Goal: Task Accomplishment & Management: Use online tool/utility

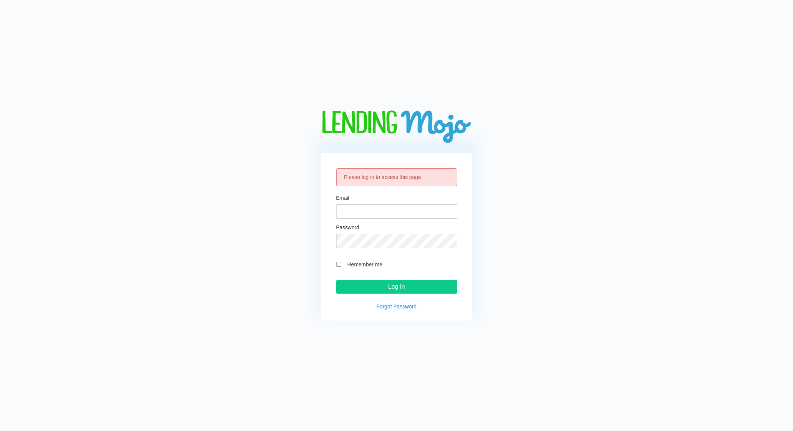
click at [366, 202] on div "Email" at bounding box center [396, 206] width 121 height 23
click at [365, 211] on input "Email" at bounding box center [396, 211] width 121 height 14
type input "[PERSON_NAME][EMAIL_ADDRESS][DOMAIN_NAME]"
click at [336, 280] on input "Log In" at bounding box center [396, 287] width 121 height 14
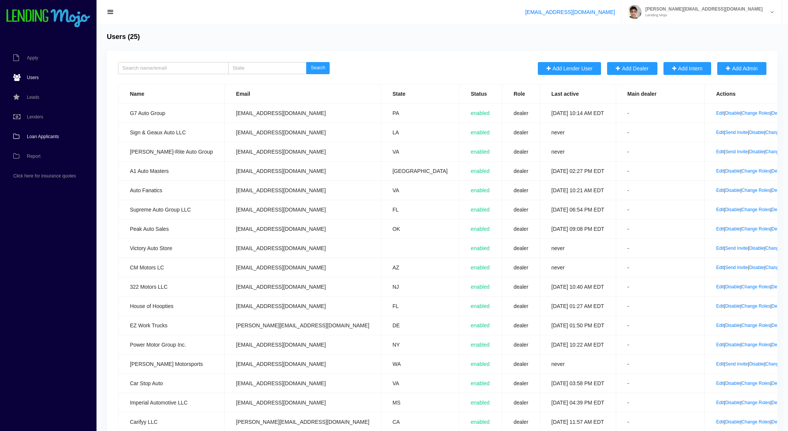
click at [31, 131] on link "Loan Applicants" at bounding box center [44, 137] width 89 height 20
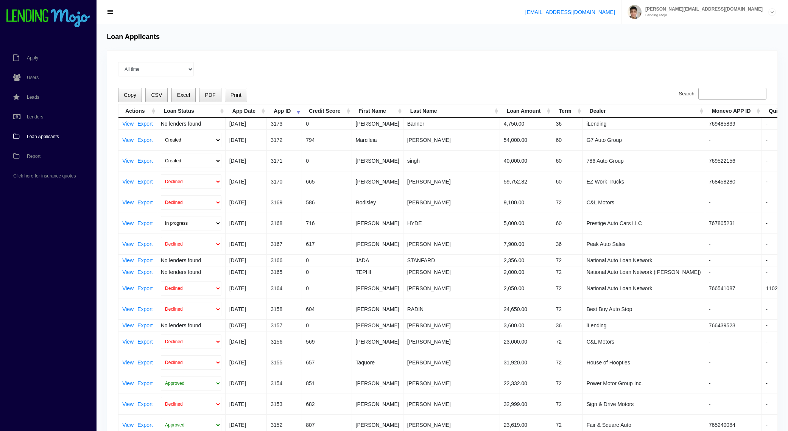
drag, startPoint x: 405, startPoint y: 131, endPoint x: 541, endPoint y: 144, distance: 136.9
click at [536, 143] on tr "View Export Created Submitted 08/14/2025 3172 794 Marcileia de Oliveira 54,000.…" at bounding box center [471, 139] width 707 height 21
drag, startPoint x: 548, startPoint y: 144, endPoint x: 580, endPoint y: 163, distance: 36.5
click at [579, 163] on tbody "View Export No lenders found 08/14/2025 3173 0 Freddie Banner 4,750.00 36 iLend…" at bounding box center [471, 351] width 707 height 466
drag, startPoint x: 580, startPoint y: 163, endPoint x: 603, endPoint y: 163, distance: 23.1
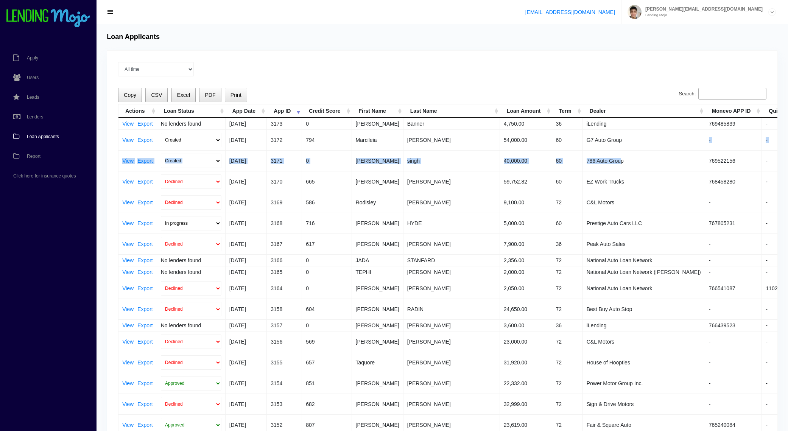
click at [583, 163] on td "786 Auto Group" at bounding box center [644, 160] width 122 height 21
drag, startPoint x: 601, startPoint y: 163, endPoint x: 160, endPoint y: 138, distance: 441.2
click at [160, 138] on tbody "View Export No lenders found 08/14/2025 3173 0 Freddie Banner 4,750.00 36 iLend…" at bounding box center [471, 351] width 707 height 466
click at [330, 170] on td "0" at bounding box center [327, 160] width 50 height 21
click at [130, 159] on link "View" at bounding box center [127, 160] width 11 height 5
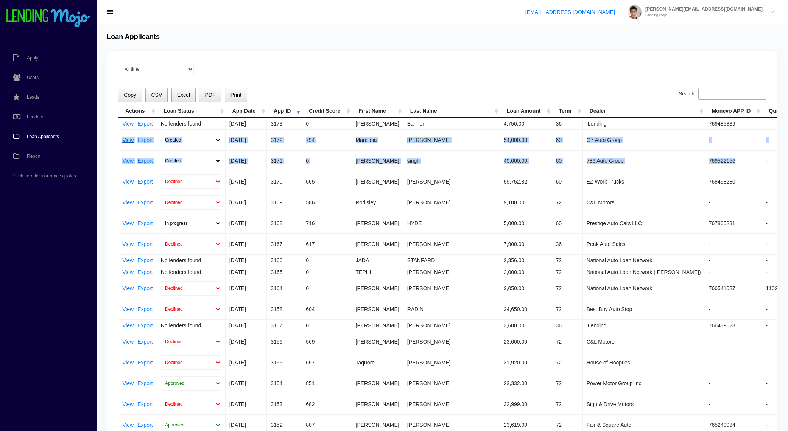
drag, startPoint x: 691, startPoint y: 162, endPoint x: 122, endPoint y: 140, distance: 569.5
click at [122, 140] on tbody "View Export No lenders found 08/14/2025 3173 0 Freddie Banner 4,750.00 36 iLend…" at bounding box center [471, 351] width 707 height 466
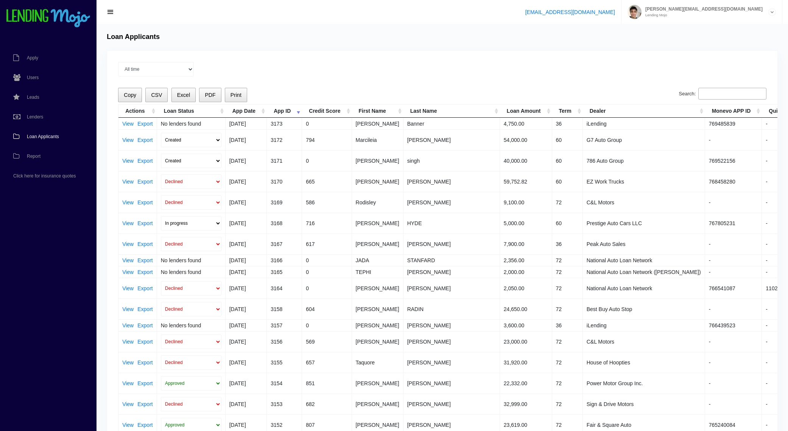
click at [487, 34] on div "Loan Applicants" at bounding box center [442, 37] width 678 height 8
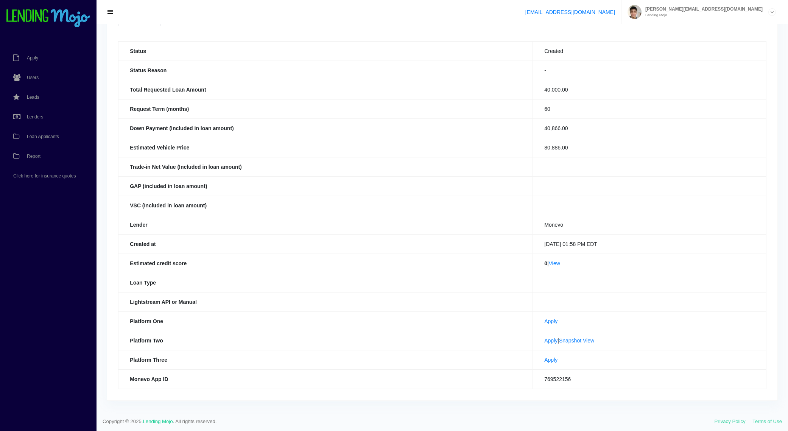
scroll to position [50, 0]
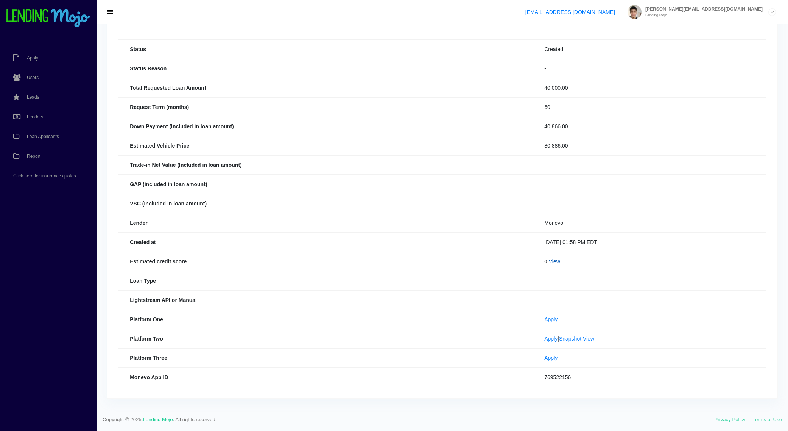
click at [549, 262] on link "View" at bounding box center [554, 261] width 11 height 6
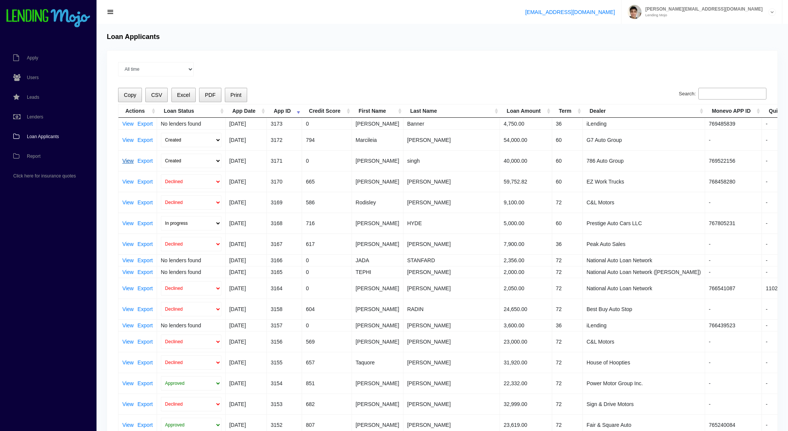
click at [125, 159] on link "View" at bounding box center [127, 160] width 11 height 5
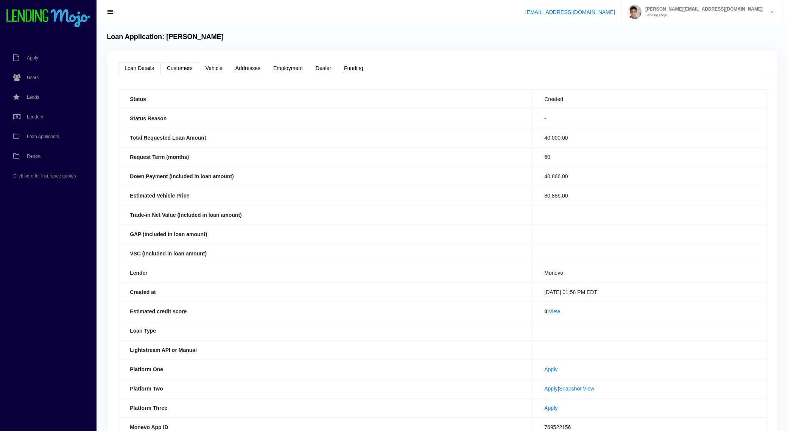
click at [178, 65] on link "Customers" at bounding box center [179, 68] width 39 height 12
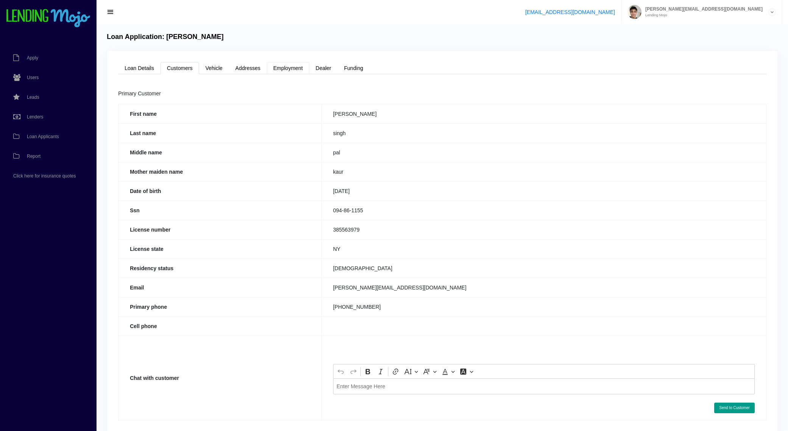
click at [291, 67] on link "Employment" at bounding box center [288, 68] width 42 height 12
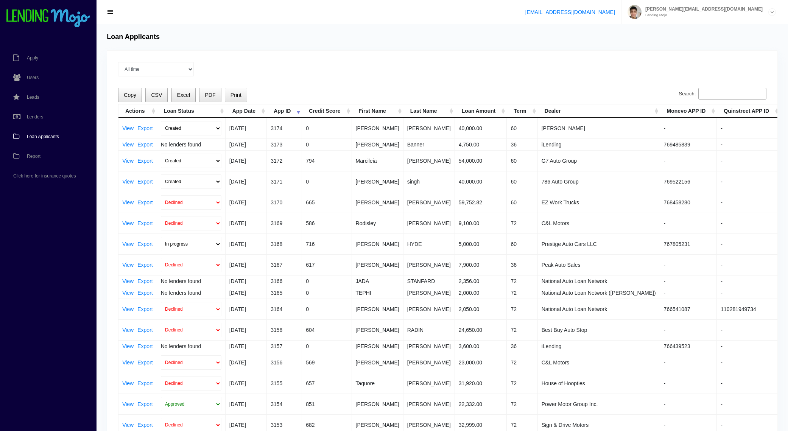
click at [112, 126] on div "All time Current Month Jul 2025 Jun 2025 May 2025 Apr 2025 Mar 2025 Loading Cop…" at bounding box center [442, 333] width 670 height 564
click at [127, 127] on link "View" at bounding box center [127, 128] width 11 height 5
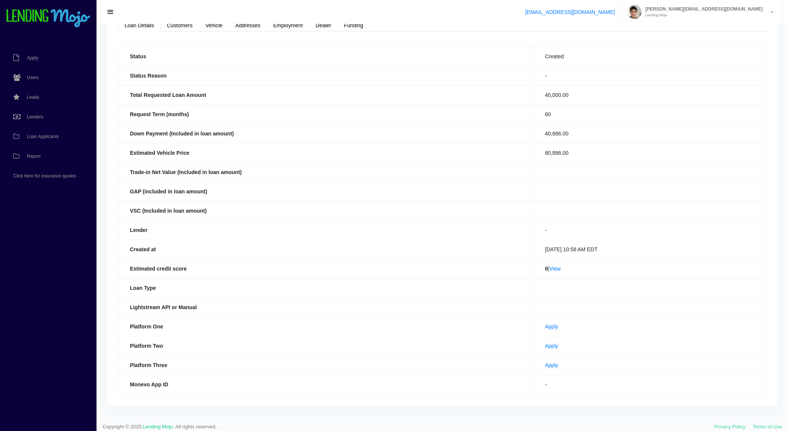
scroll to position [50, 0]
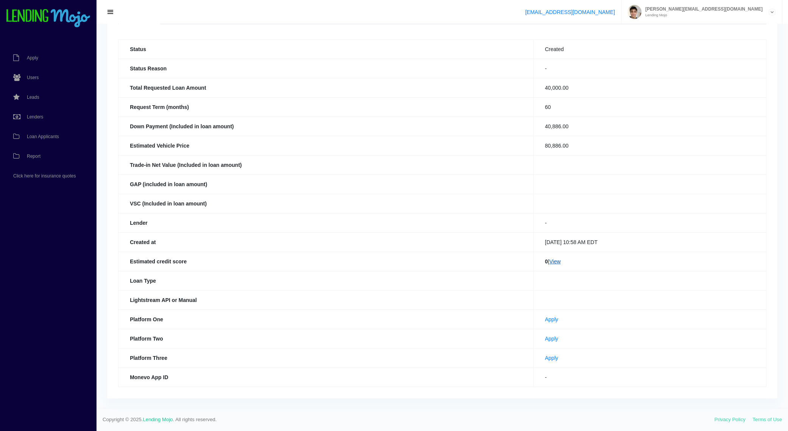
click at [549, 264] on link "View" at bounding box center [554, 261] width 11 height 6
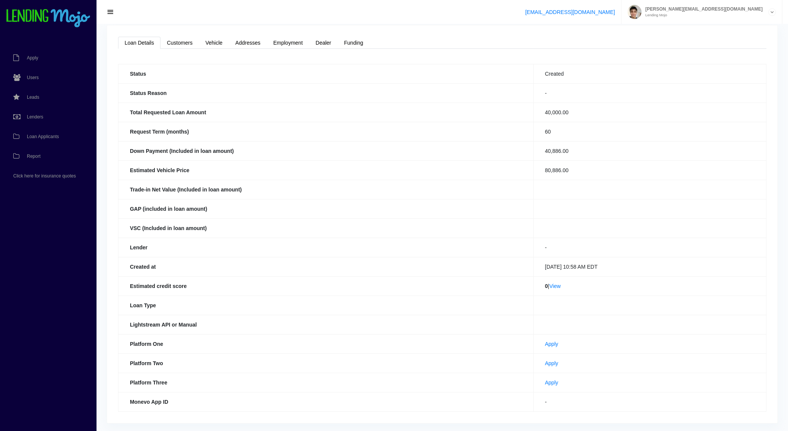
scroll to position [0, 0]
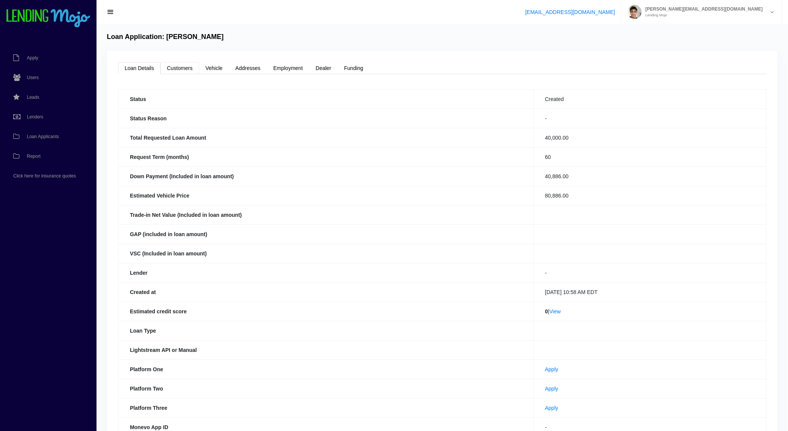
click at [189, 69] on link "Customers" at bounding box center [179, 68] width 39 height 12
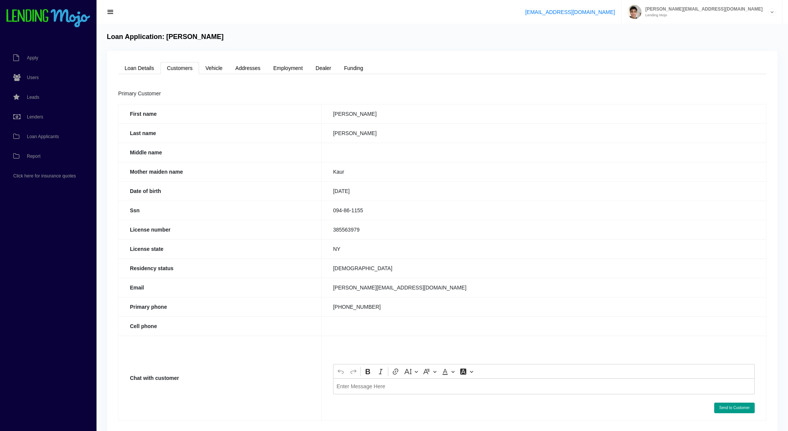
click at [341, 111] on td "[PERSON_NAME]" at bounding box center [543, 113] width 445 height 19
click at [138, 76] on div "Loan Details Customers Vehicle Addresses Employment Dealer Funding Status Creat…" at bounding box center [442, 241] width 670 height 381
click at [135, 69] on link "Loan Details" at bounding box center [139, 68] width 42 height 12
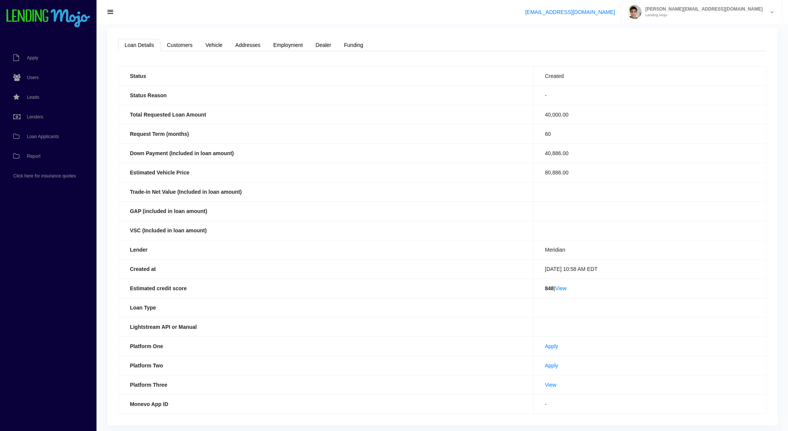
scroll to position [23, 0]
click at [50, 137] on span "Loan Applicants" at bounding box center [43, 136] width 32 height 5
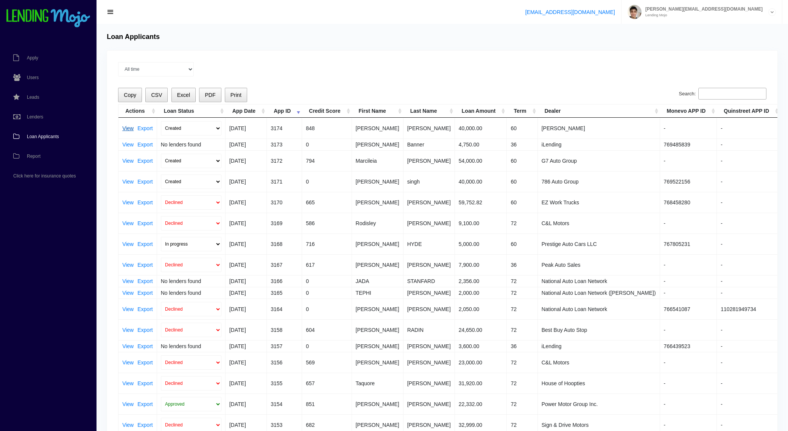
click at [124, 128] on link "View" at bounding box center [127, 128] width 11 height 5
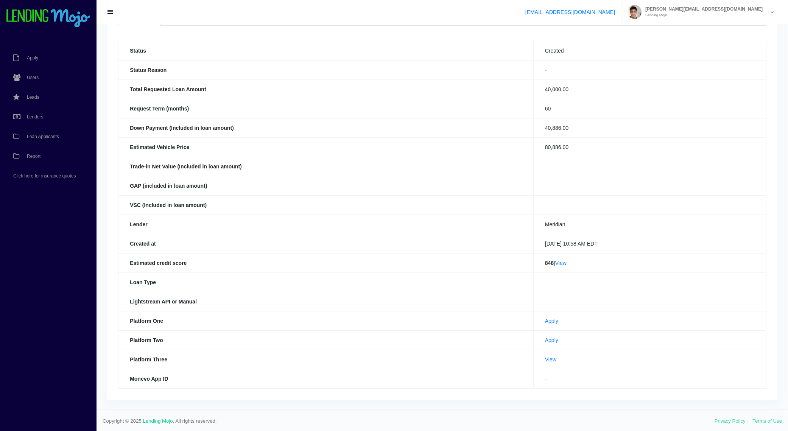
scroll to position [50, 0]
click at [555, 260] on link "View" at bounding box center [560, 261] width 11 height 6
click at [48, 139] on link "Loan Applicants" at bounding box center [44, 137] width 89 height 20
